Goal: Purchase product/service

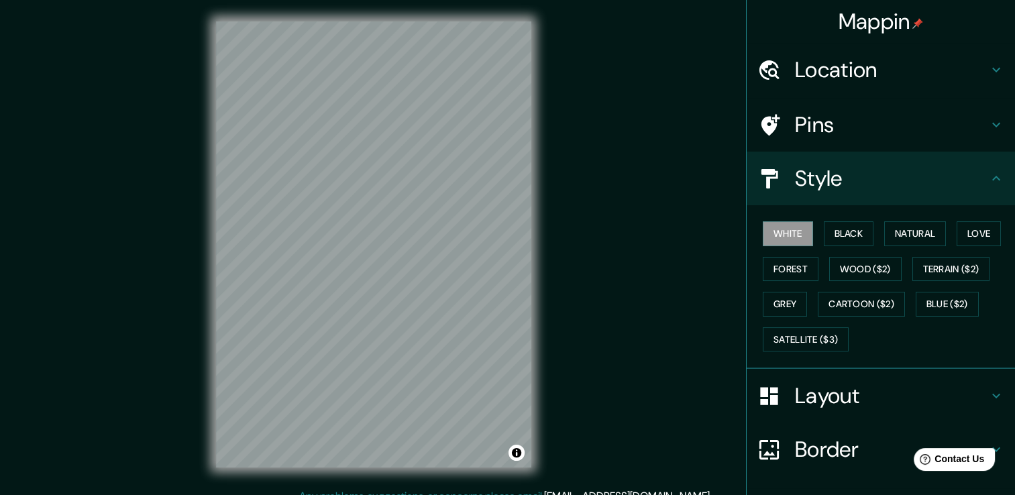
click at [811, 71] on h4 "Location" at bounding box center [891, 69] width 193 height 27
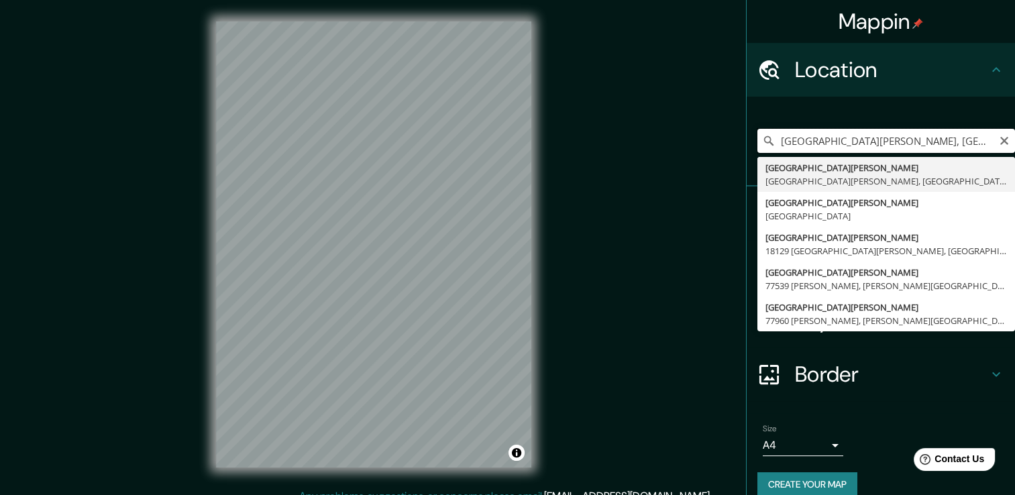
drag, startPoint x: 847, startPoint y: 154, endPoint x: 764, endPoint y: 162, distance: 82.9
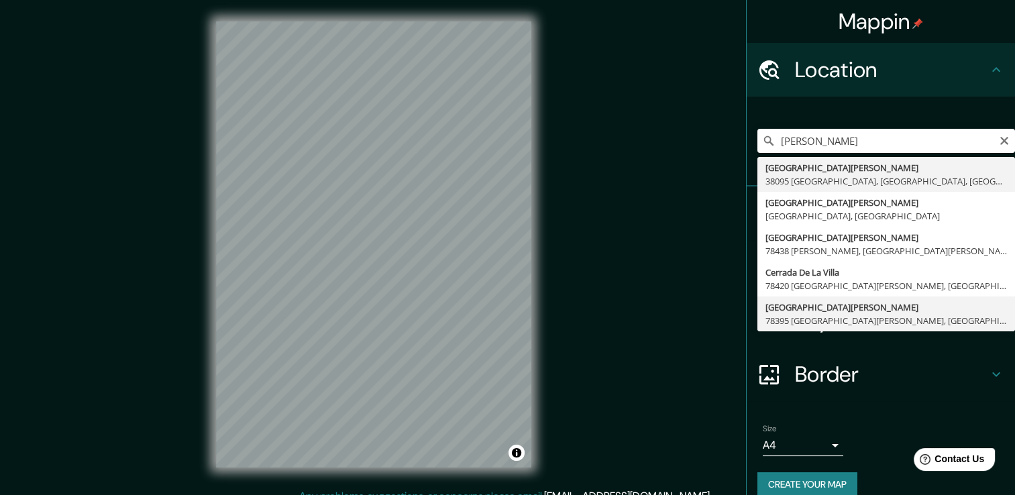
type input "[GEOGRAPHIC_DATA][PERSON_NAME], 78395 [GEOGRAPHIC_DATA][PERSON_NAME], [GEOGRAPH…"
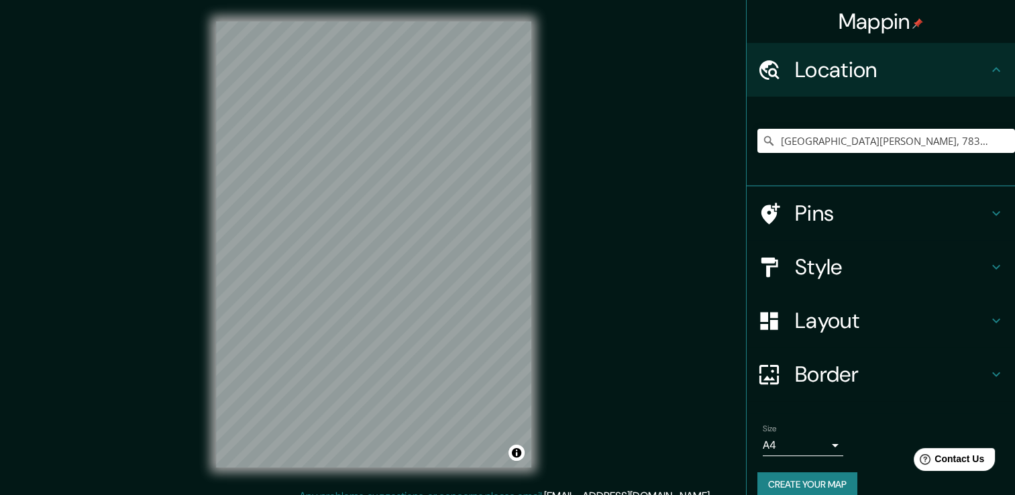
click at [815, 214] on h4 "Pins" at bounding box center [891, 213] width 193 height 27
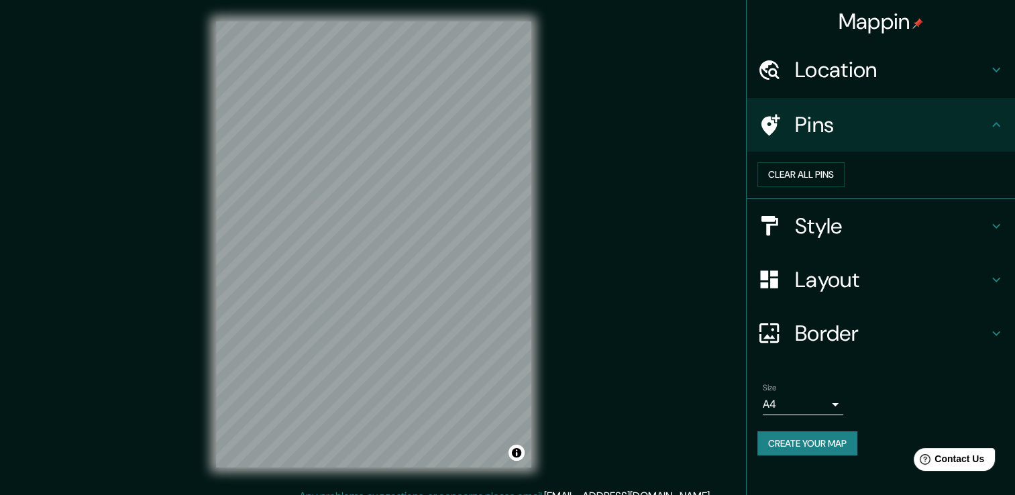
click at [855, 239] on h4 "Style" at bounding box center [891, 226] width 193 height 27
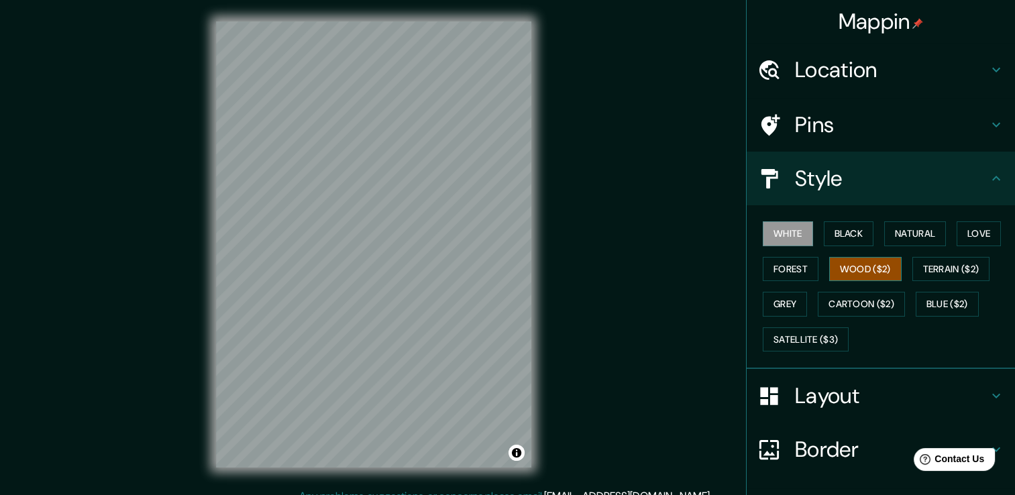
click at [862, 276] on button "Wood ($2)" at bounding box center [865, 269] width 72 height 25
click at [639, 291] on div "Mappin Location [GEOGRAPHIC_DATA][PERSON_NAME], 78395 [GEOGRAPHIC_DATA][PERSON_…" at bounding box center [507, 255] width 1015 height 510
click at [783, 237] on button "White" at bounding box center [787, 233] width 50 height 25
click at [841, 240] on button "Black" at bounding box center [848, 233] width 50 height 25
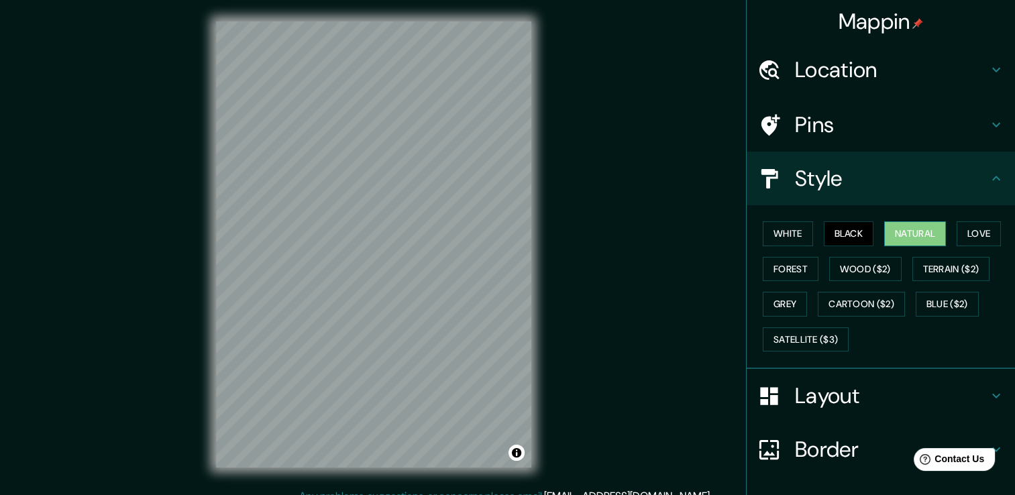
click at [910, 227] on button "Natural" at bounding box center [915, 233] width 62 height 25
click at [978, 231] on button "Love" at bounding box center [978, 233] width 44 height 25
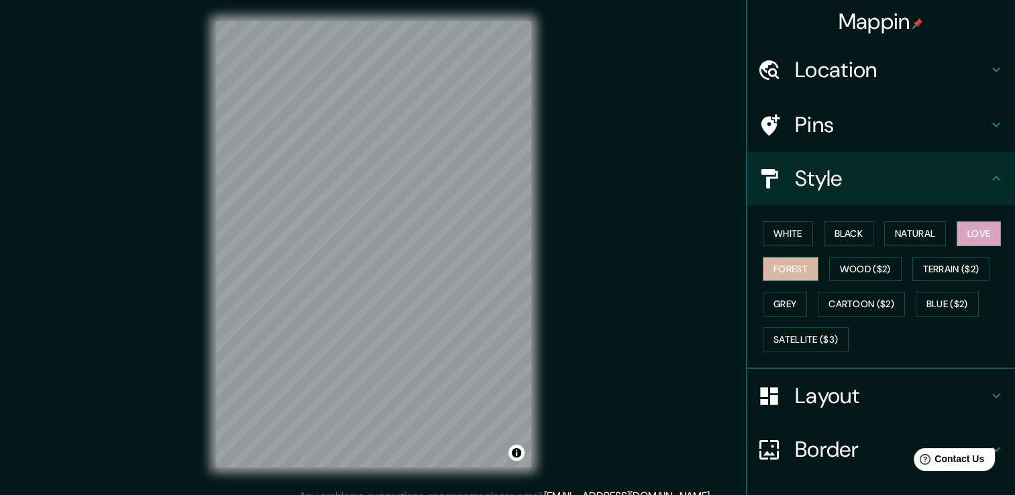
click at [781, 264] on button "Forest" at bounding box center [790, 269] width 56 height 25
click at [842, 269] on button "Wood ($2)" at bounding box center [865, 269] width 72 height 25
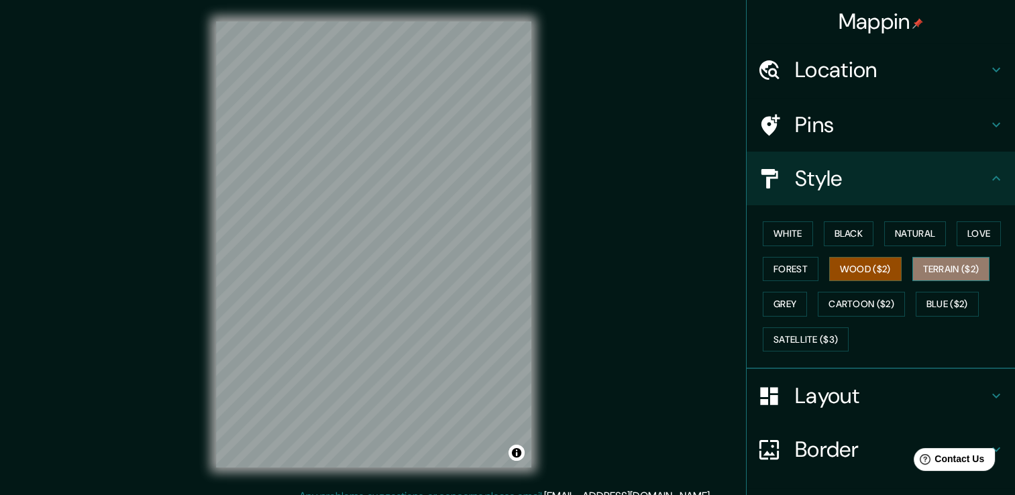
click at [925, 275] on button "Terrain ($2)" at bounding box center [951, 269] width 78 height 25
click at [877, 274] on button "Wood ($2)" at bounding box center [865, 269] width 72 height 25
